Goal: Transaction & Acquisition: Purchase product/service

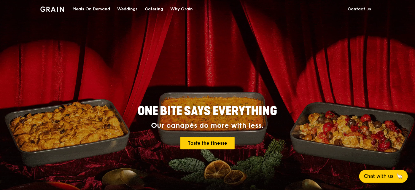
click at [92, 11] on div "Meals On Demand" at bounding box center [91, 9] width 38 height 18
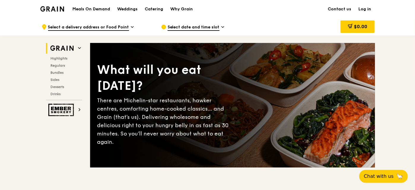
click at [195, 26] on span "Select date and time slot" at bounding box center [194, 27] width 52 height 7
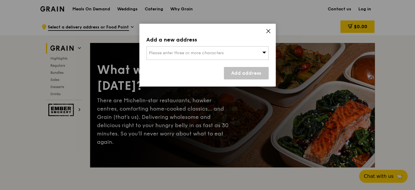
click at [237, 50] on div "Please enter three or more characters" at bounding box center [208, 53] width 122 height 14
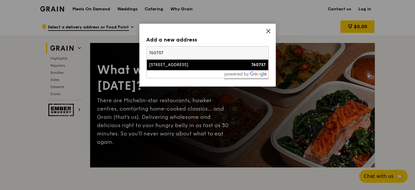
type input "760757"
click at [178, 65] on div "[STREET_ADDRESS]" at bounding box center [193, 65] width 88 height 6
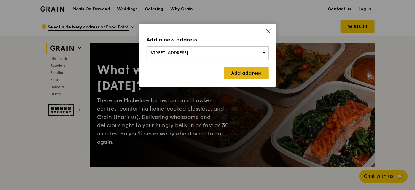
click at [243, 74] on link "Add address" at bounding box center [246, 73] width 45 height 12
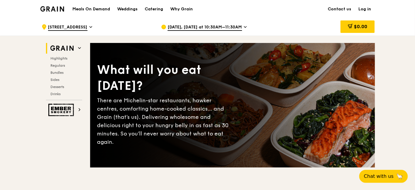
click at [215, 28] on span "[DATE], [DATE] at 10:30AM–11:30AM" at bounding box center [205, 27] width 74 height 7
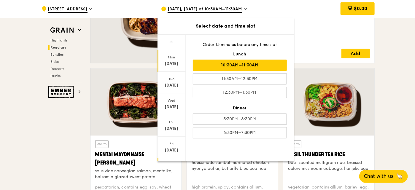
scroll to position [54, 0]
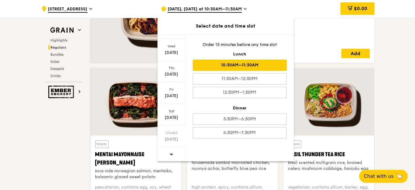
click at [174, 155] on div at bounding box center [172, 154] width 28 height 15
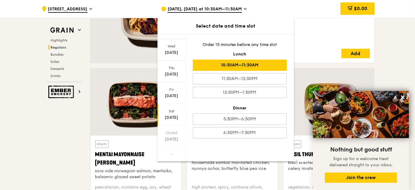
click at [171, 112] on div "Sat" at bounding box center [171, 111] width 26 height 5
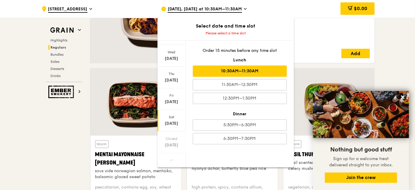
click at [253, 69] on div "10:30AM–11:30AM" at bounding box center [240, 71] width 94 height 11
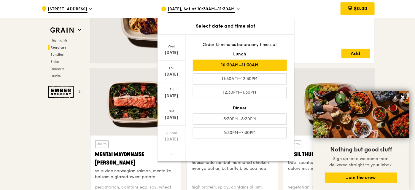
scroll to position [481, 0]
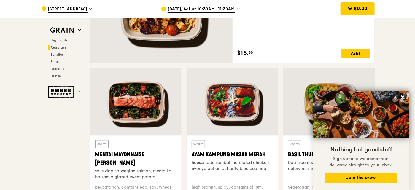
scroll to position [510, 0]
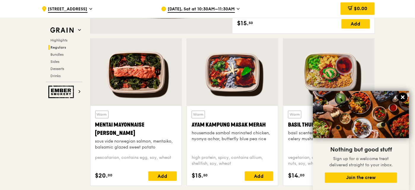
click at [401, 96] on icon at bounding box center [402, 97] width 5 height 5
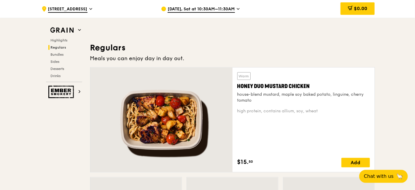
scroll to position [415, 0]
